Goal: Task Accomplishment & Management: Complete application form

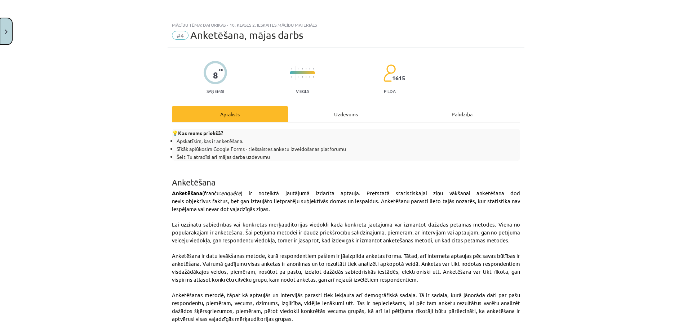
click at [9, 29] on button "Close" at bounding box center [6, 31] width 12 height 27
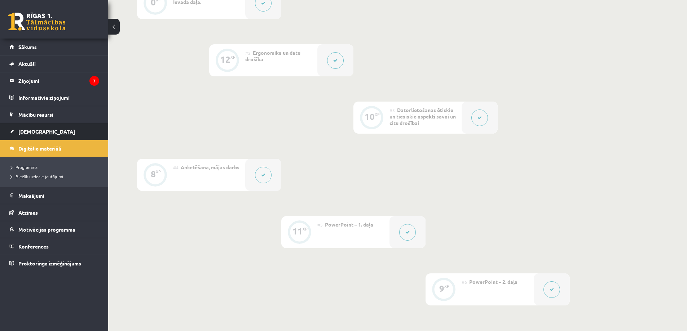
click at [32, 129] on span "[DEMOGRAPHIC_DATA]" at bounding box center [46, 131] width 57 height 6
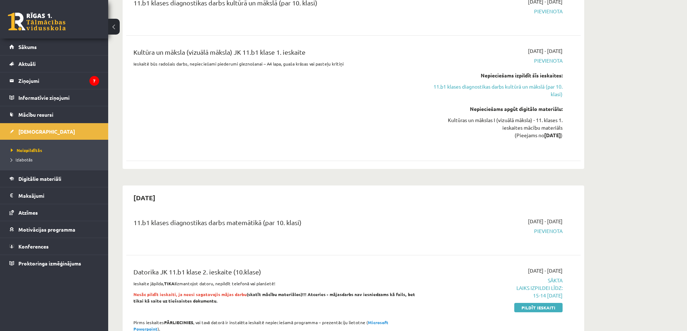
scroll to position [288, 0]
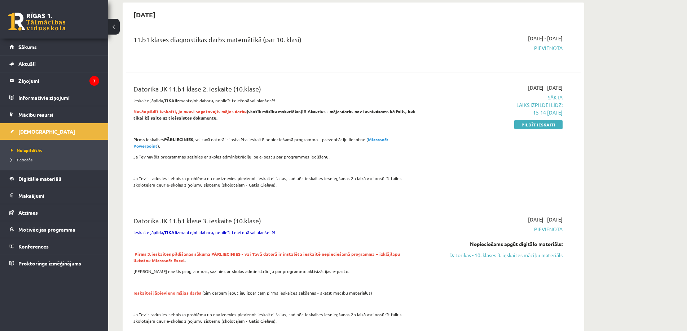
click at [520, 125] on link "Pildīt ieskaiti" at bounding box center [538, 124] width 48 height 9
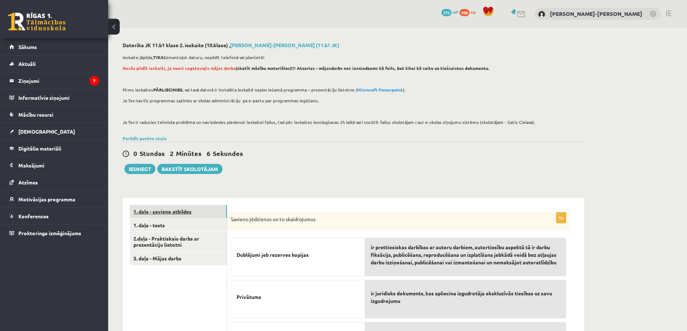
click at [155, 218] on link "1. daļa - savieno atbildes" at bounding box center [178, 211] width 97 height 13
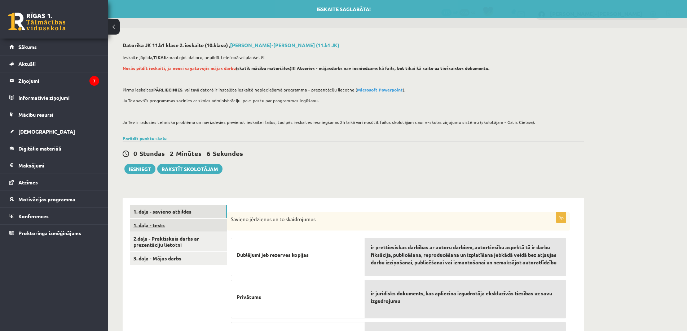
click at [164, 225] on link "1. daļa - tests" at bounding box center [178, 225] width 97 height 13
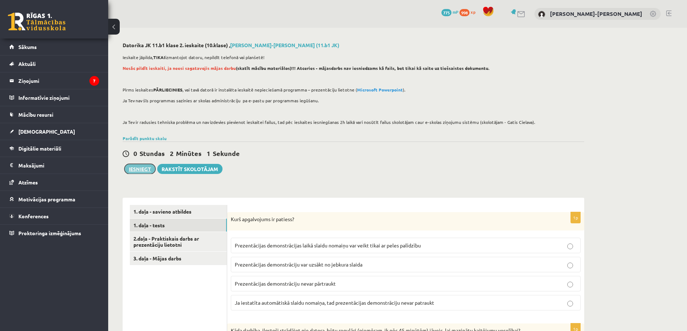
click at [138, 170] on button "Iesniegt" at bounding box center [139, 169] width 31 height 10
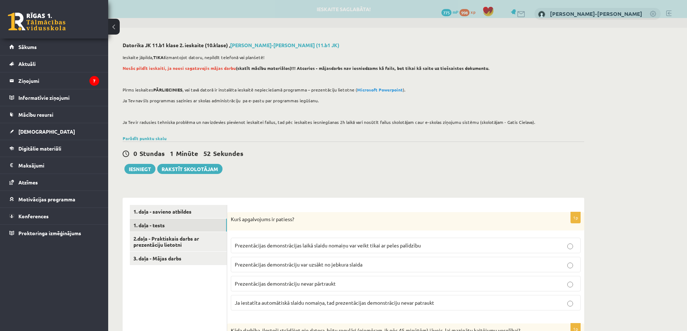
click at [266, 226] on div "Kurš apgalvojums ir patiess?" at bounding box center [405, 221] width 357 height 19
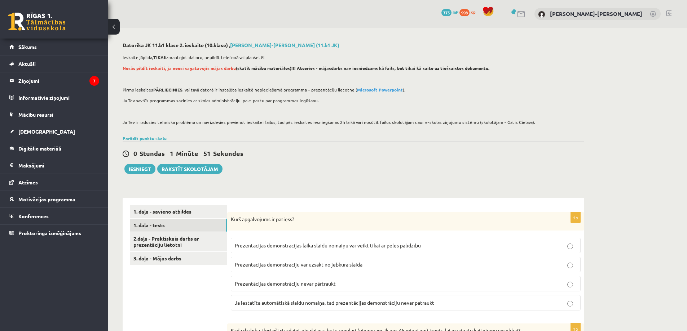
click at [327, 217] on p "Kurš apgalvojums ir patiess?" at bounding box center [388, 219] width 314 height 7
click at [186, 237] on link "2.daļa - Praktiskais darbs ar prezentāciju lietotni" at bounding box center [178, 241] width 97 height 19
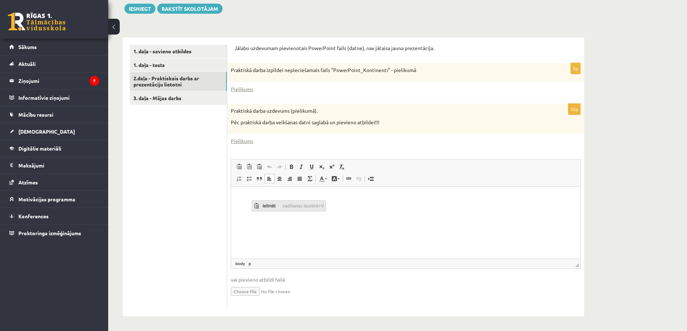
click at [263, 206] on span "Ielīmēt" at bounding box center [271, 206] width 20 height 10
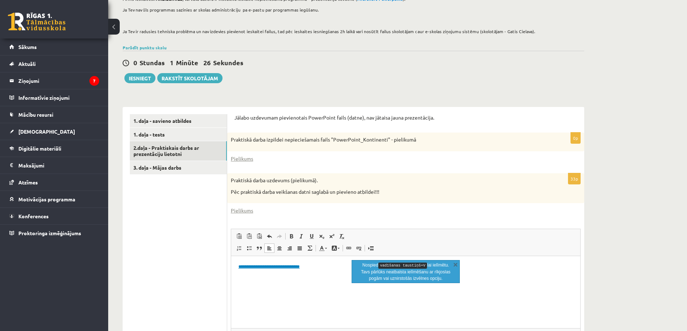
scroll to position [89, 0]
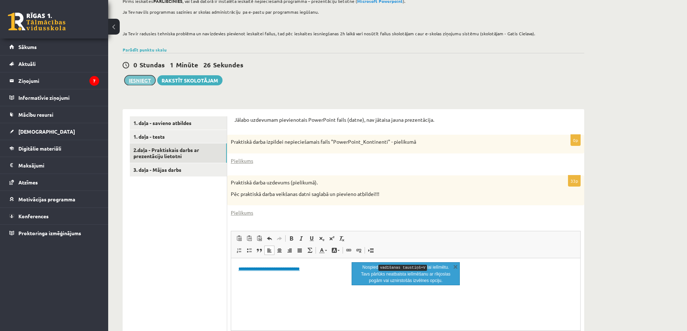
click at [140, 83] on button "Iesniegt" at bounding box center [139, 80] width 31 height 10
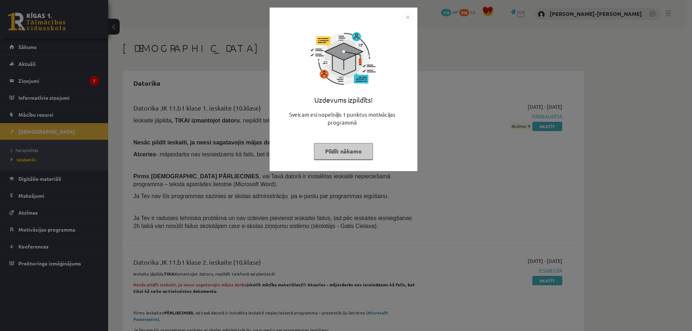
click at [407, 15] on img "Close" at bounding box center [407, 17] width 11 height 11
